Goal: Entertainment & Leisure: Consume media (video, audio)

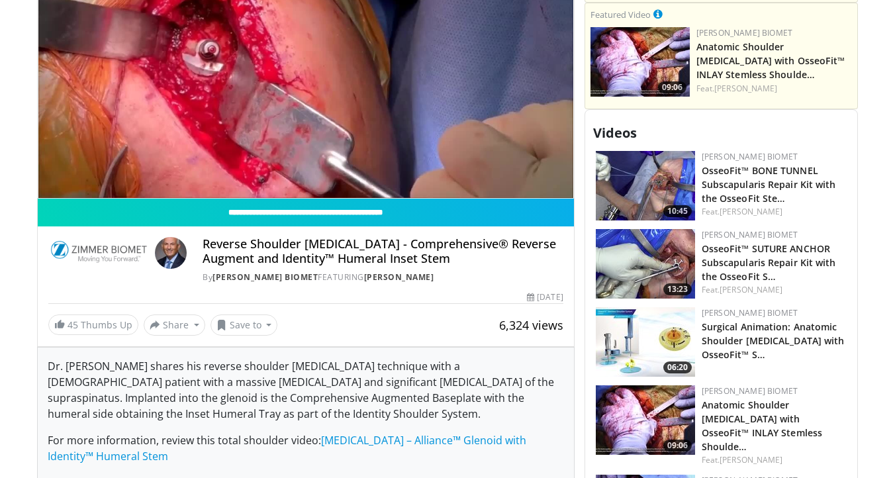
scroll to position [552, 0]
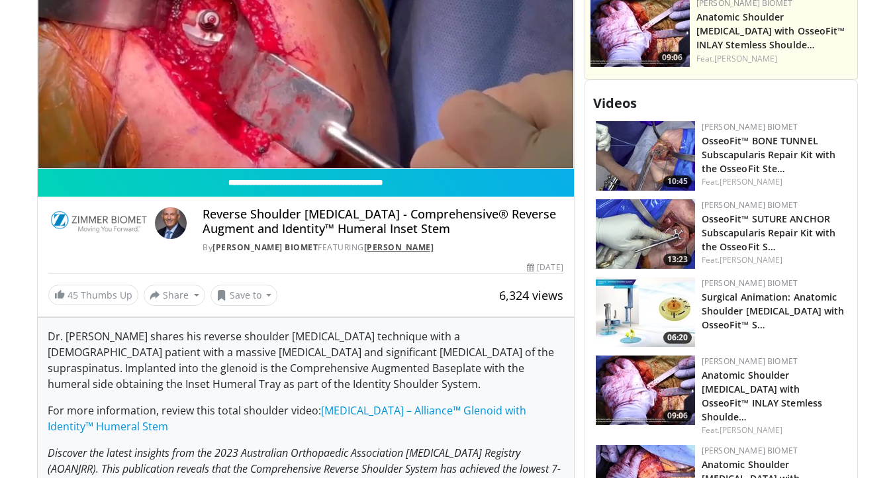
click at [364, 242] on link "[PERSON_NAME]" at bounding box center [399, 247] width 70 height 11
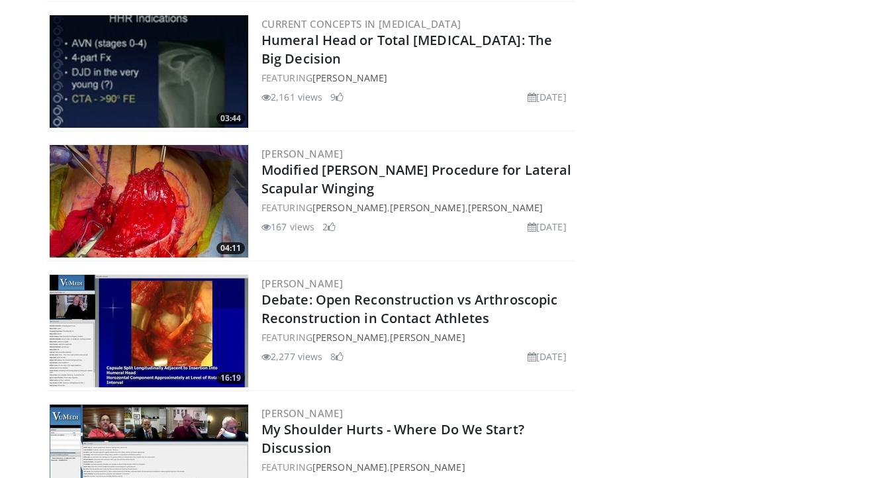
scroll to position [8247, 0]
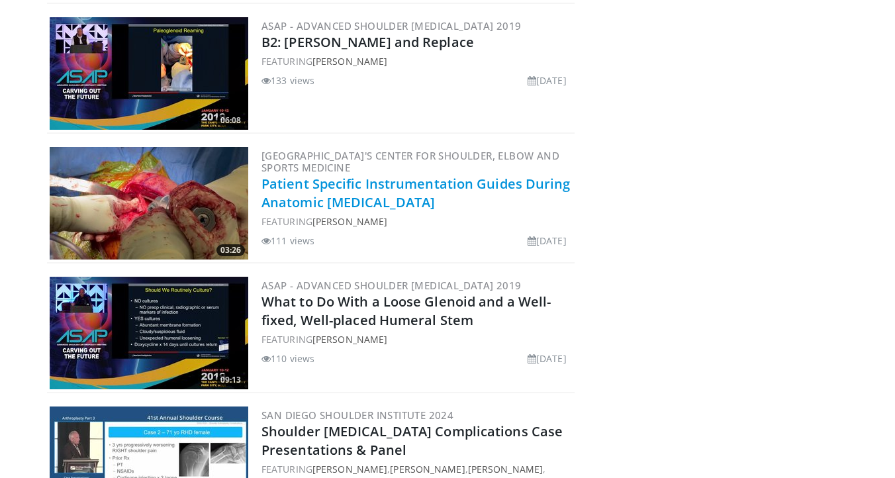
click at [448, 204] on link "Patient Specific Instrumentation Guides During Anatomic [MEDICAL_DATA]" at bounding box center [416, 193] width 309 height 36
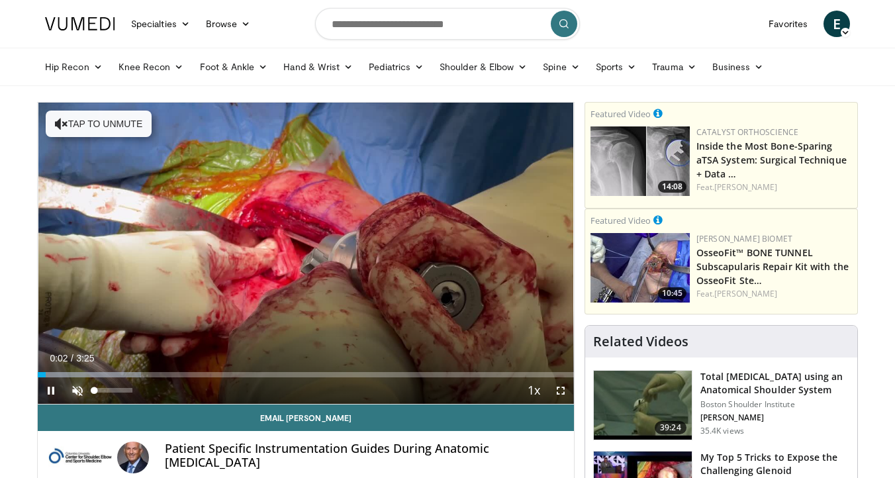
click at [70, 387] on span "Video Player" at bounding box center [77, 391] width 26 height 26
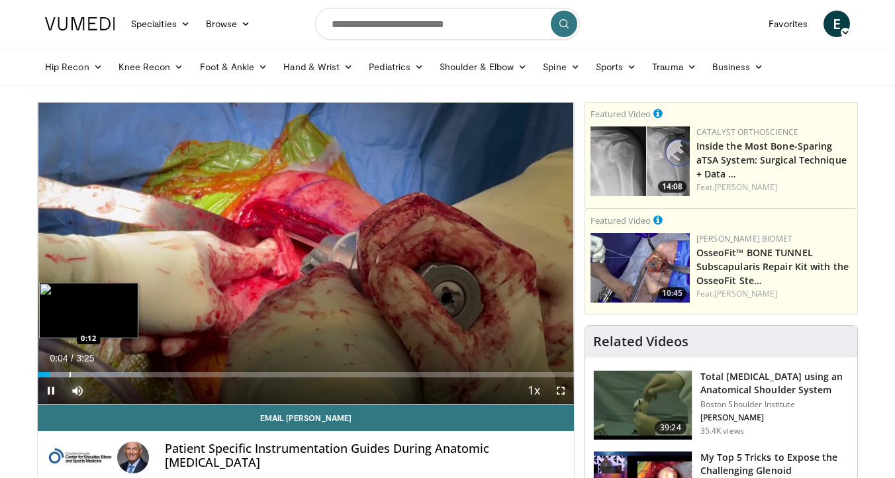
click at [70, 371] on div "Loaded : 19.25% 0:04 0:12" at bounding box center [306, 371] width 536 height 13
click at [94, 371] on div "Loaded : 24.32% 0:13 0:21" at bounding box center [306, 371] width 536 height 13
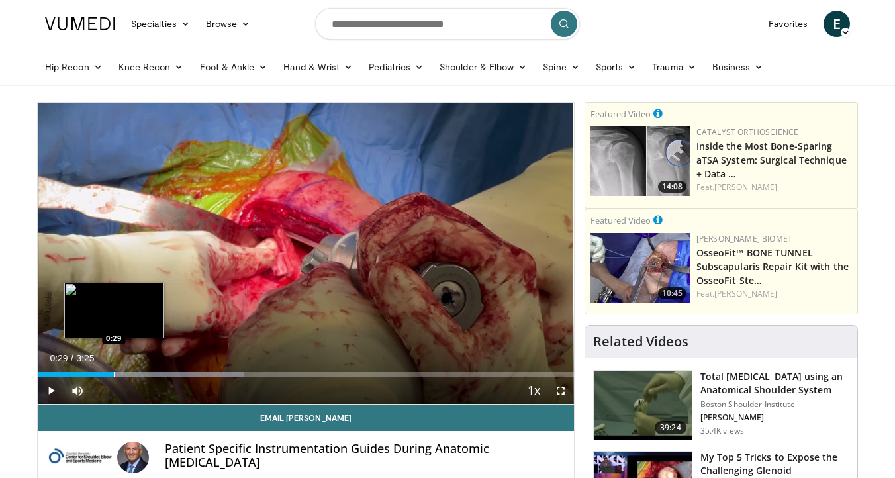
click at [114, 369] on div "Loaded : 38.53% 0:29 0:29" at bounding box center [306, 371] width 536 height 13
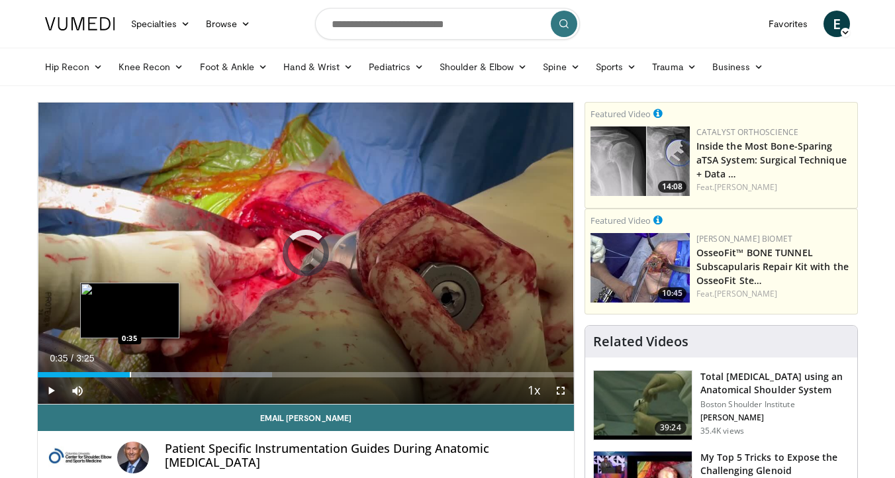
click at [129, 369] on div "Loaded : 43.78% 0:35 0:35" at bounding box center [306, 371] width 536 height 13
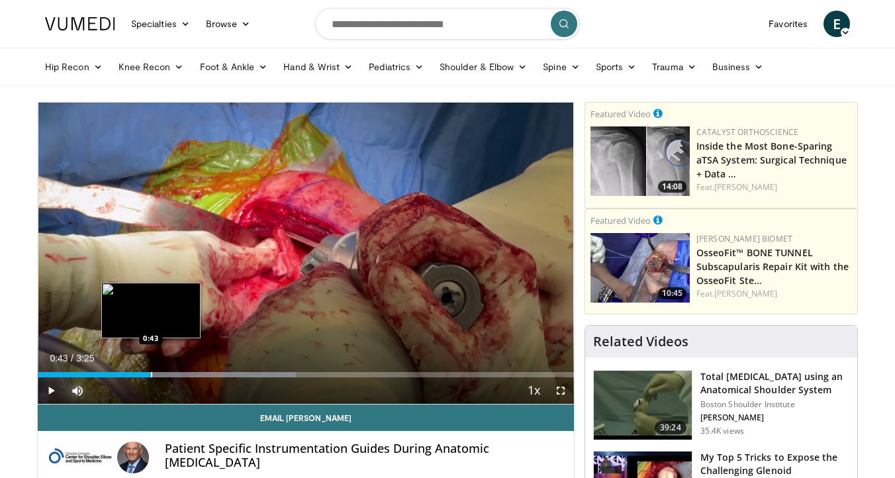
click at [151, 369] on div "Loaded : 48.18% 0:37 0:43" at bounding box center [306, 371] width 536 height 13
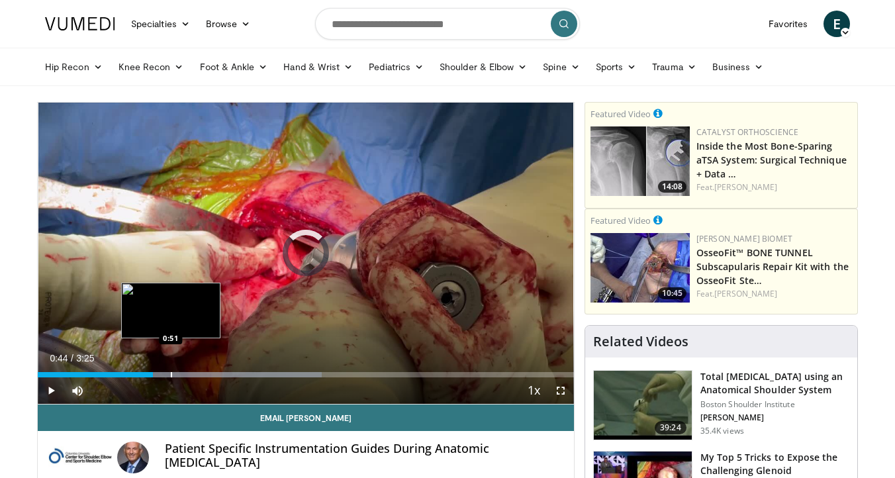
click at [171, 374] on div "Progress Bar" at bounding box center [171, 374] width 1 height 5
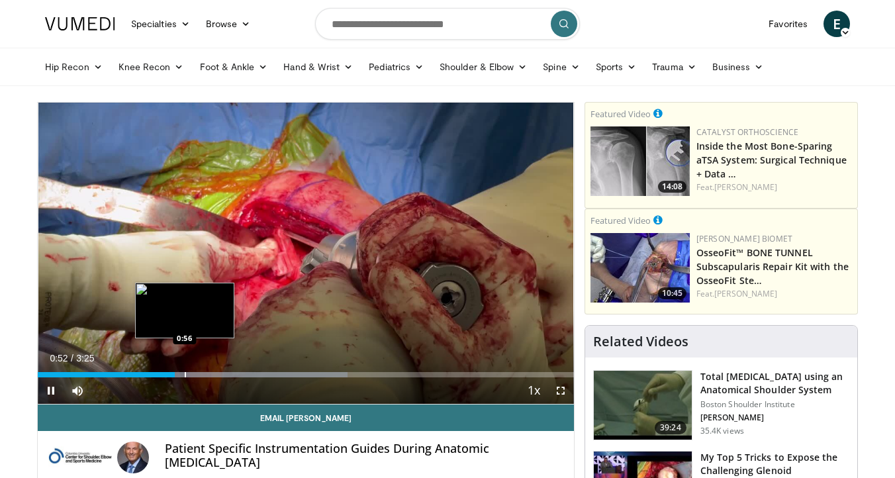
click at [185, 374] on div "Progress Bar" at bounding box center [185, 374] width 1 height 5
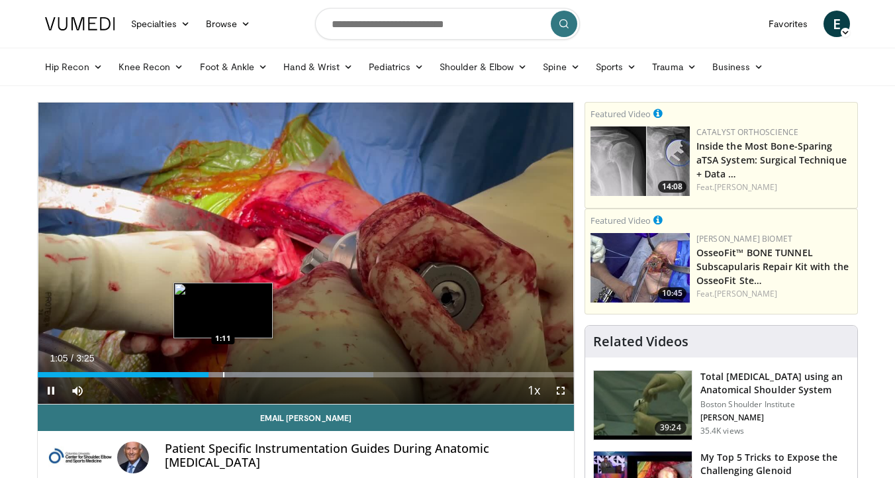
click at [223, 372] on div "10 seconds Tap to unmute" at bounding box center [306, 253] width 536 height 301
click at [242, 372] on div "Progress Bar" at bounding box center [242, 374] width 1 height 5
click at [221, 375] on div "Progress Bar" at bounding box center [221, 374] width 1 height 5
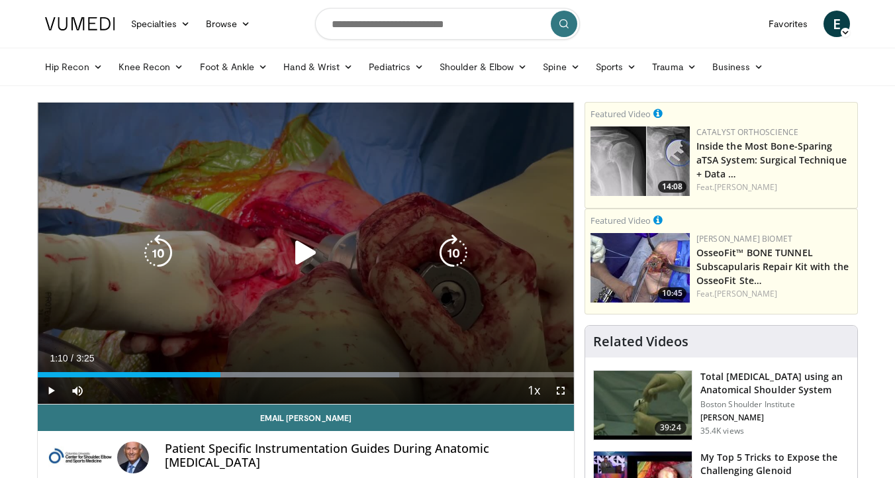
click at [279, 325] on div "10 seconds Tap to unmute" at bounding box center [306, 253] width 536 height 301
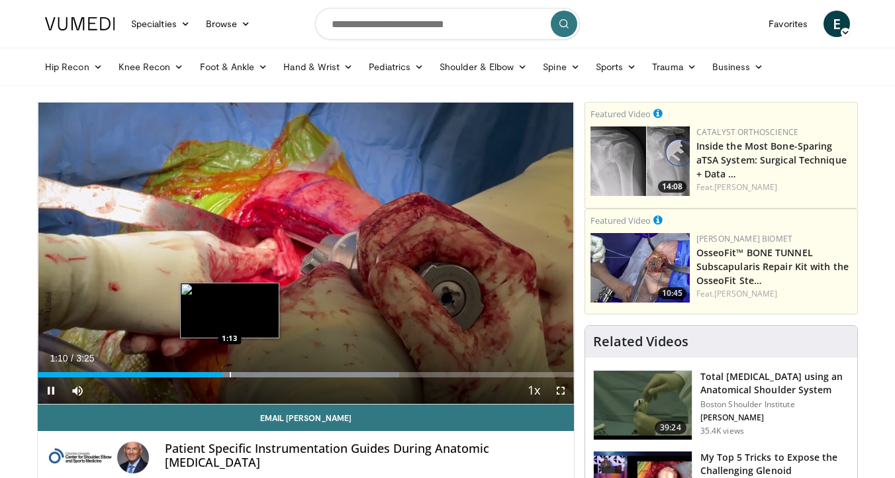
click at [230, 372] on div "Progress Bar" at bounding box center [230, 374] width 1 height 5
click at [240, 372] on div "Progress Bar" at bounding box center [240, 374] width 1 height 5
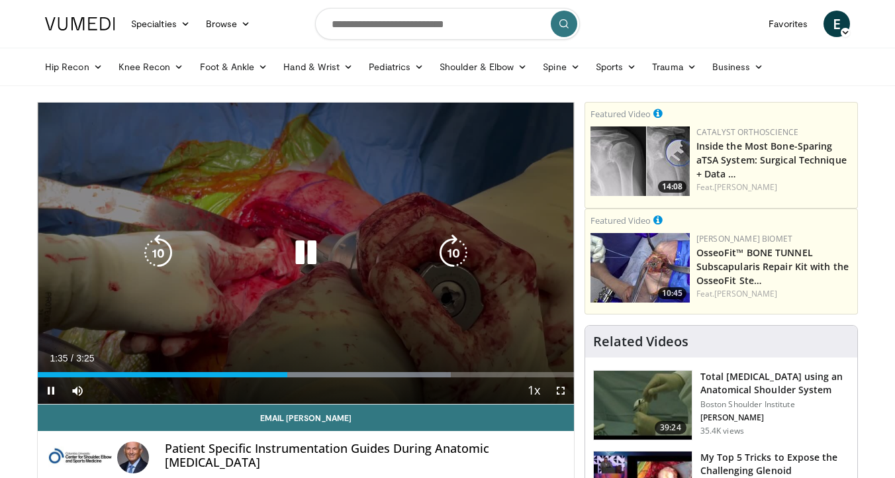
click at [291, 253] on icon "Video Player" at bounding box center [305, 252] width 37 height 37
click at [309, 253] on icon "Video Player" at bounding box center [305, 252] width 37 height 37
click at [325, 257] on div "Video Player" at bounding box center [306, 253] width 322 height 26
click at [305, 251] on icon "Video Player" at bounding box center [305, 252] width 37 height 37
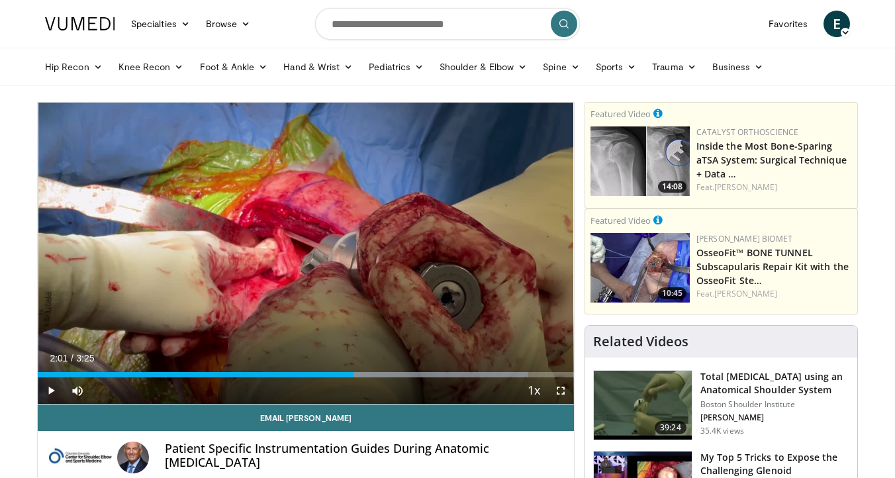
click at [395, 378] on div "Current Time 2:01 / Duration 3:25 Play Skip Backward Skip Forward Mute 100% Loa…" at bounding box center [306, 391] width 536 height 26
click at [396, 376] on div "Loaded : 91.56% 2:01 2:17" at bounding box center [306, 374] width 536 height 5
